Goal: Communication & Community: Answer question/provide support

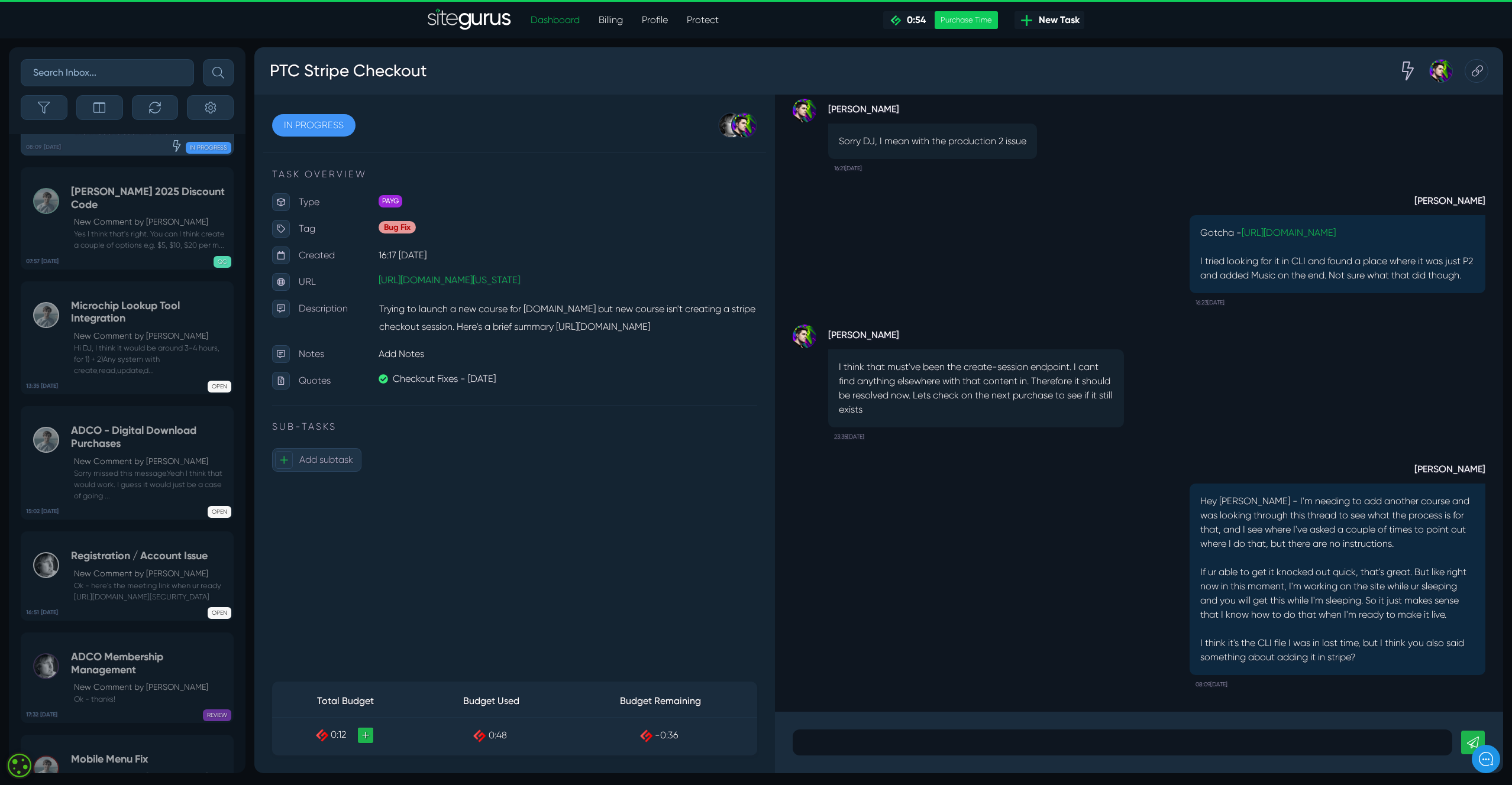
click at [969, 558] on div "[PERSON_NAME] Hey [PERSON_NAME] - I'm needing to add another course and was loo…" at bounding box center [1138, 569] width 693 height 247
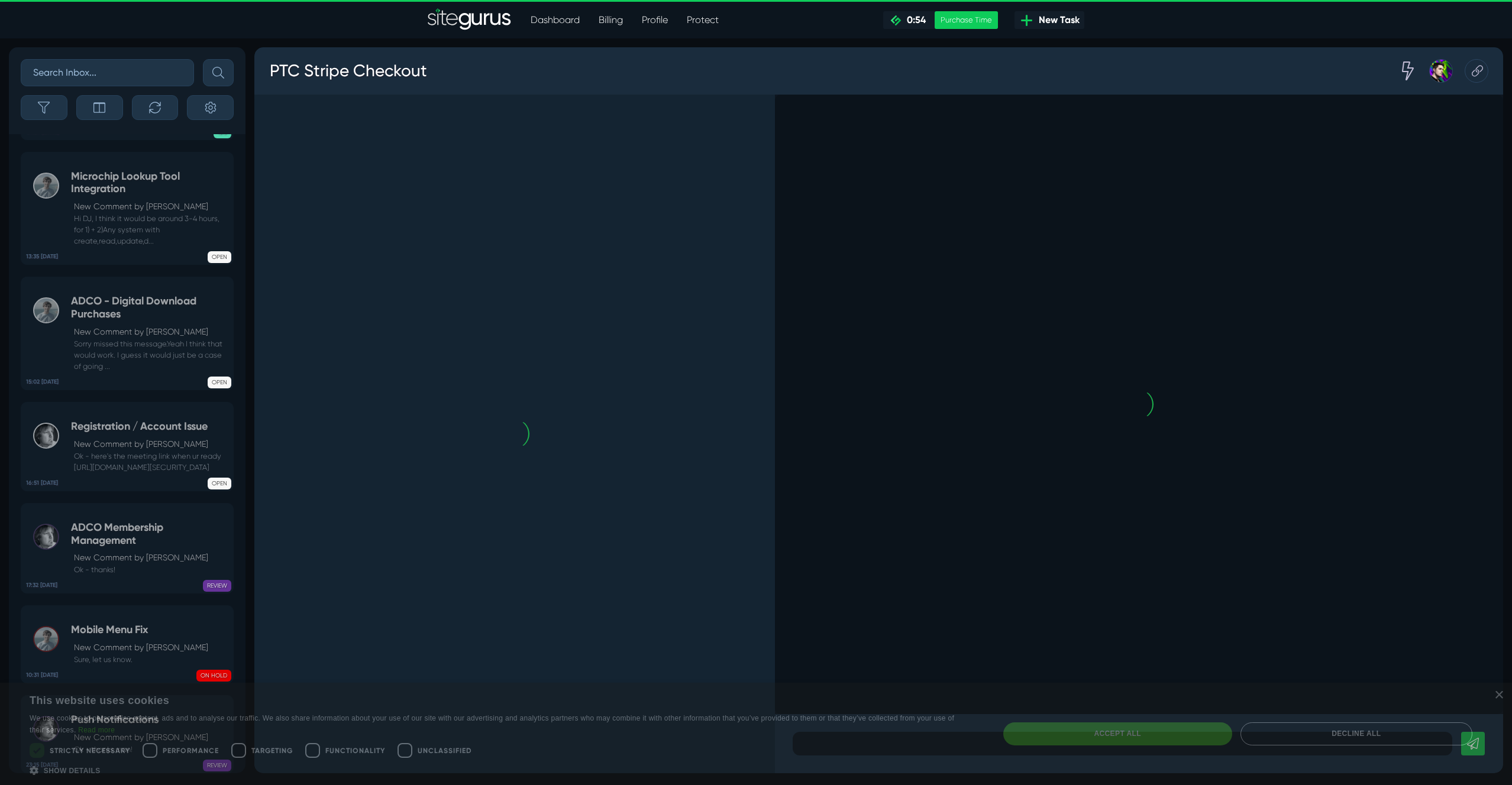
scroll to position [-255, 0]
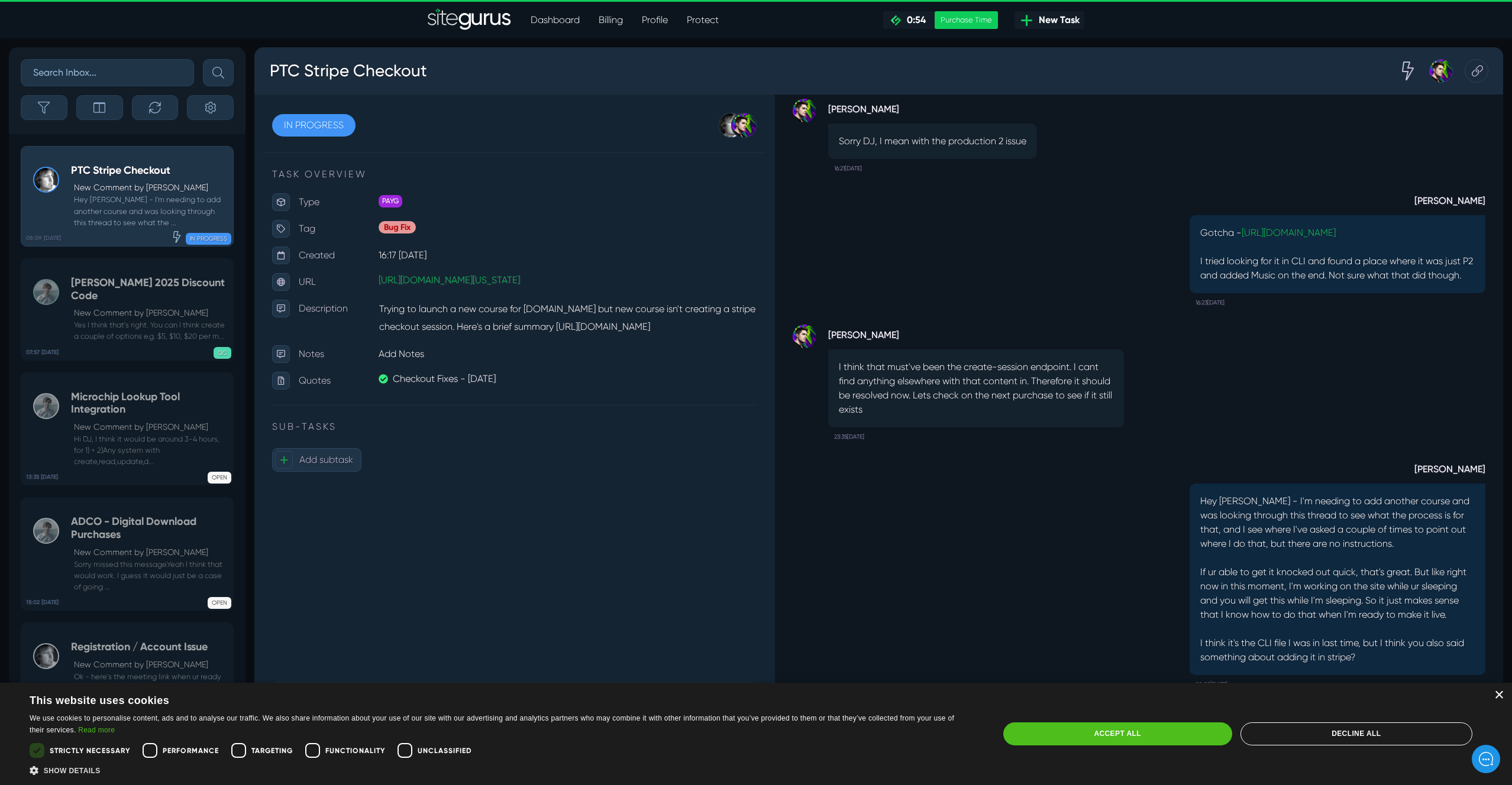
click at [1501, 694] on div "×" at bounding box center [1499, 695] width 9 height 9
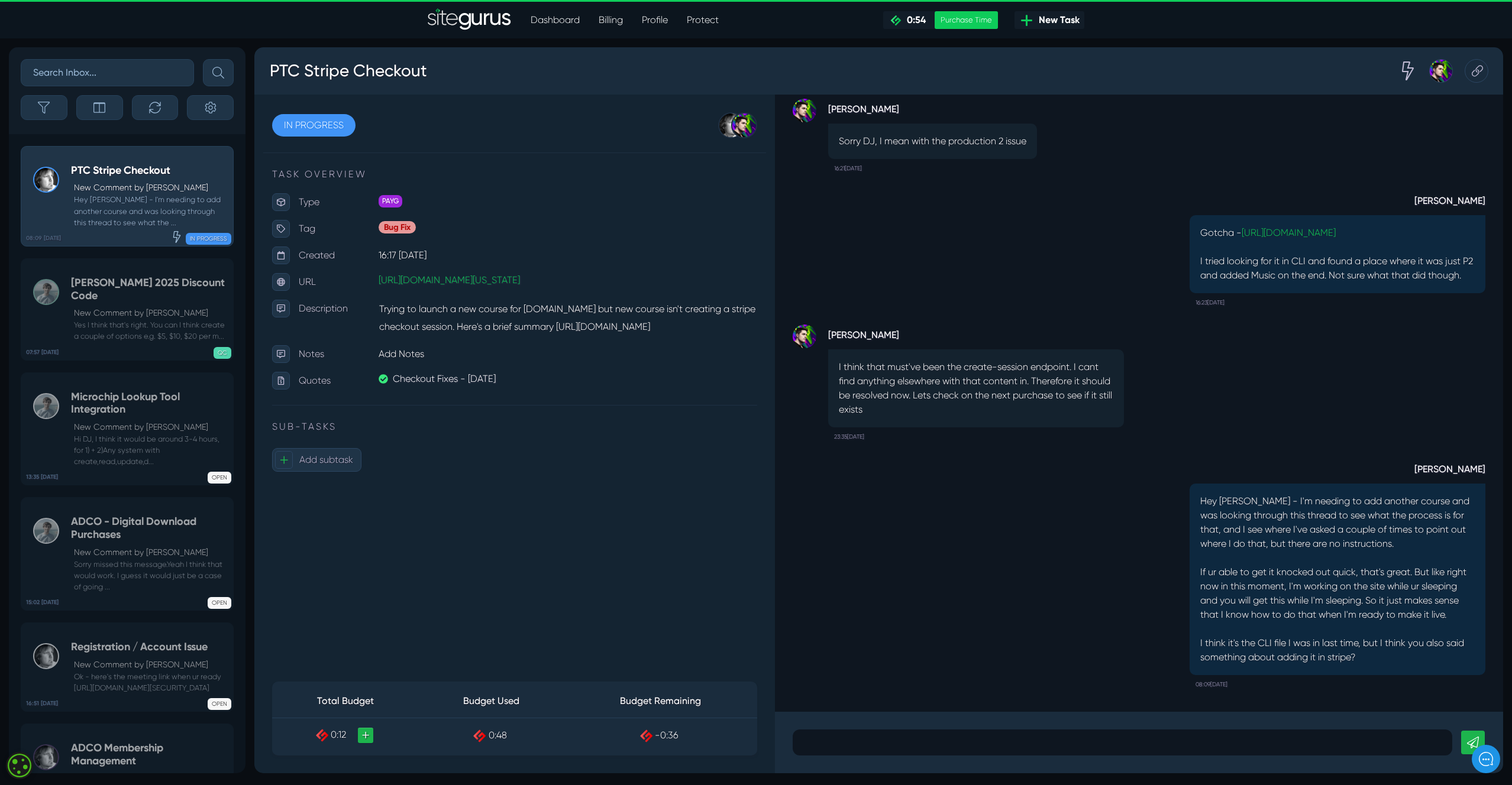
scroll to position [0, 0]
